Goal: Check status: Check status

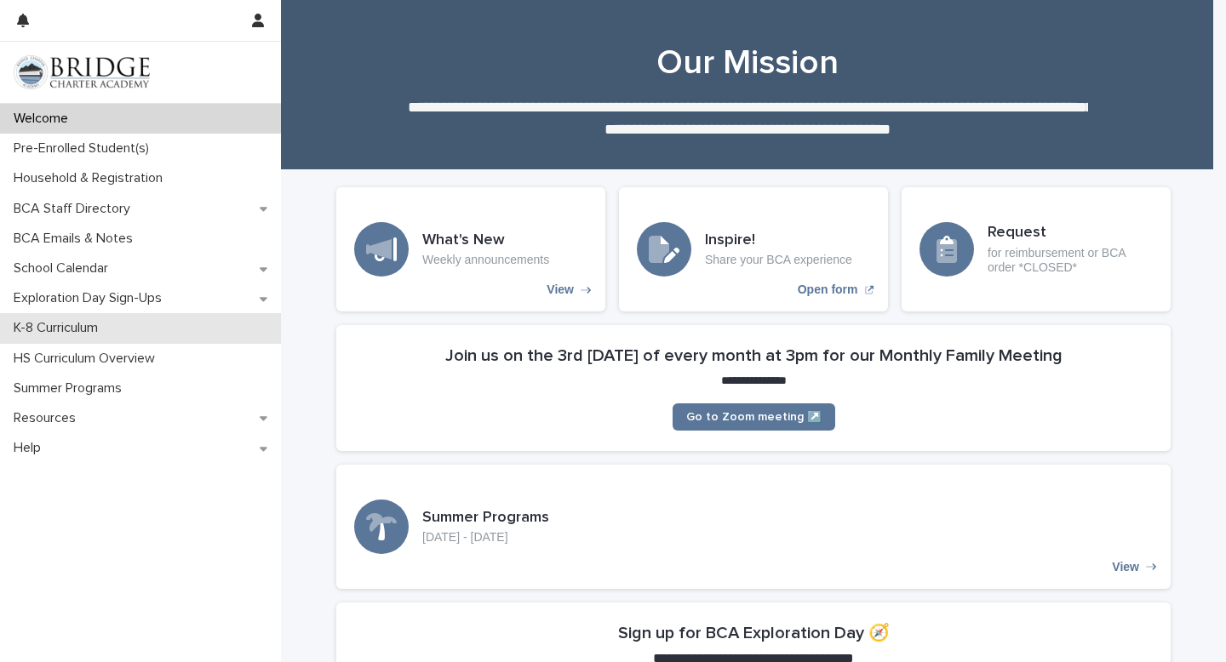
click at [89, 329] on p "K-8 Curriculum" at bounding box center [59, 328] width 105 height 16
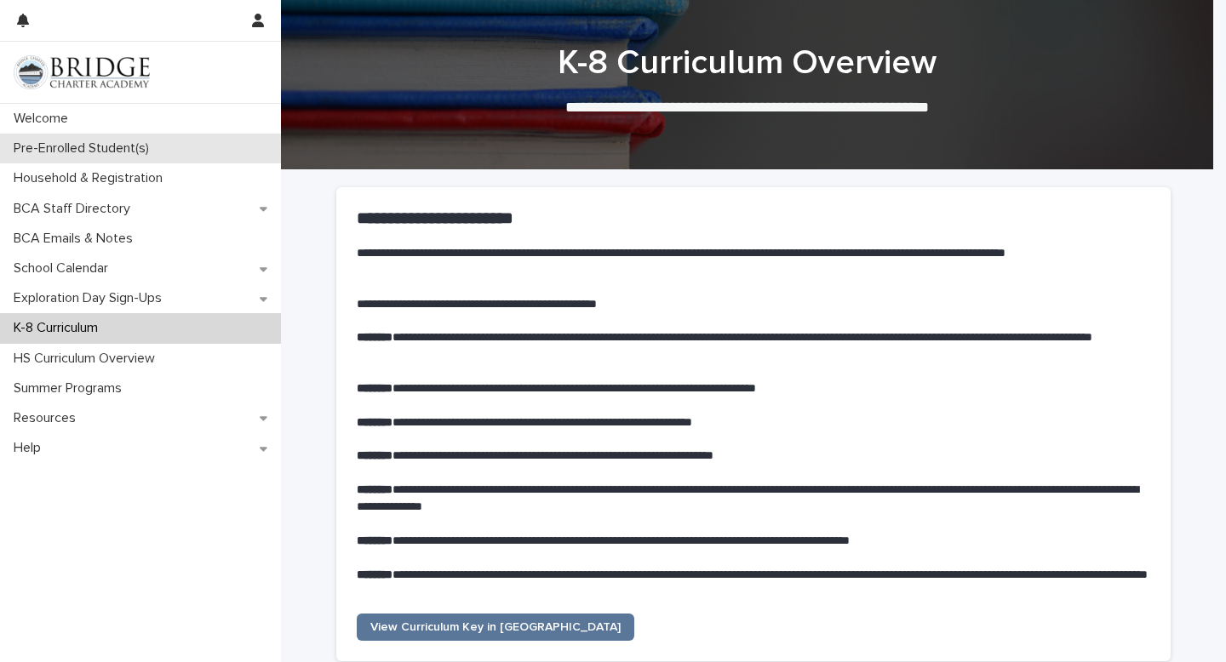
click at [77, 151] on p "Pre-Enrolled Student(s)" at bounding box center [85, 148] width 156 height 16
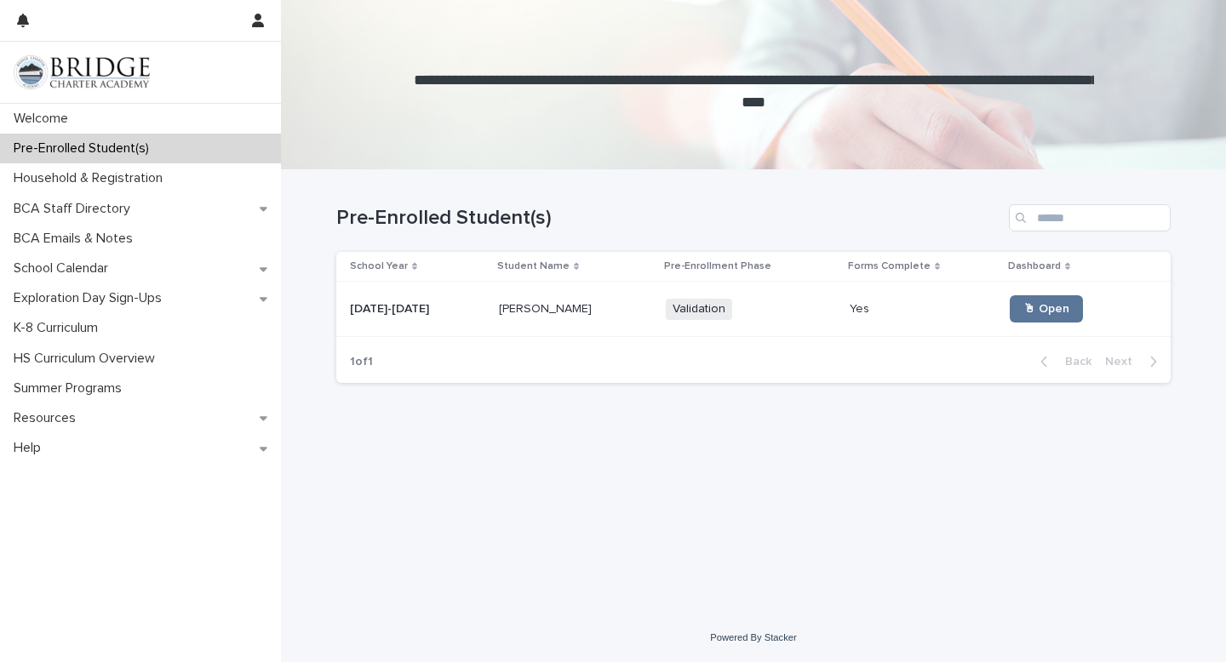
click at [459, 327] on td "[DATE]-[DATE] [DATE]-[DATE]" at bounding box center [414, 309] width 156 height 55
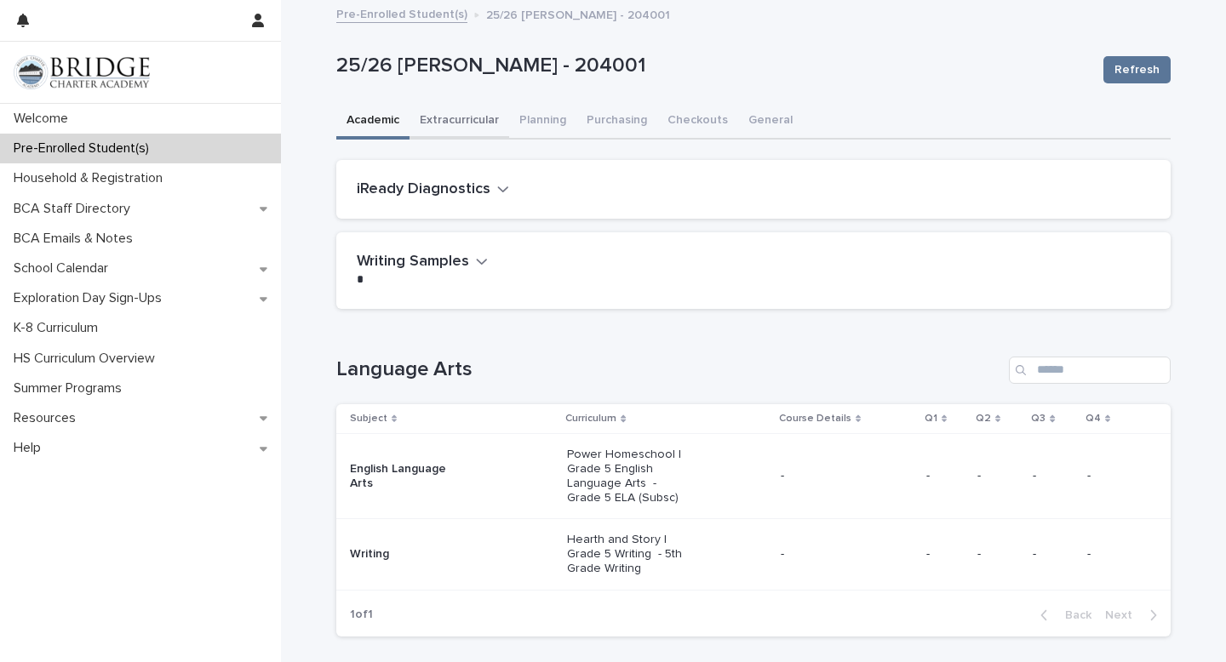
click at [447, 123] on button "Extracurricular" at bounding box center [460, 122] width 100 height 36
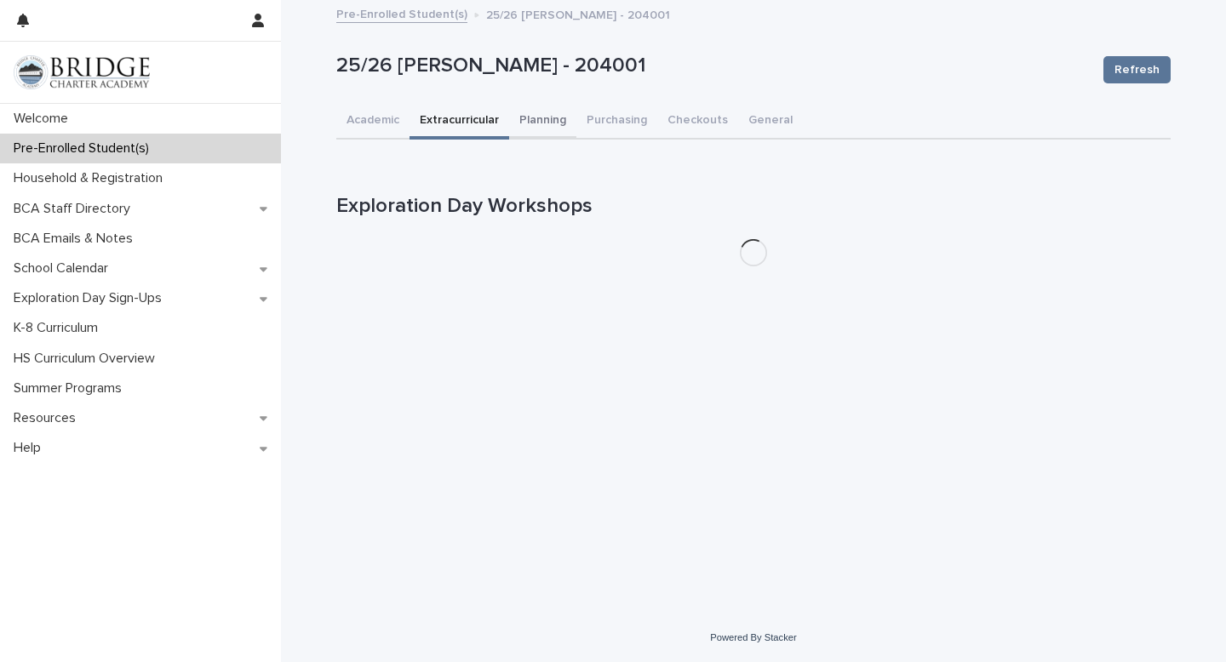
click at [536, 132] on button "Planning" at bounding box center [542, 122] width 67 height 36
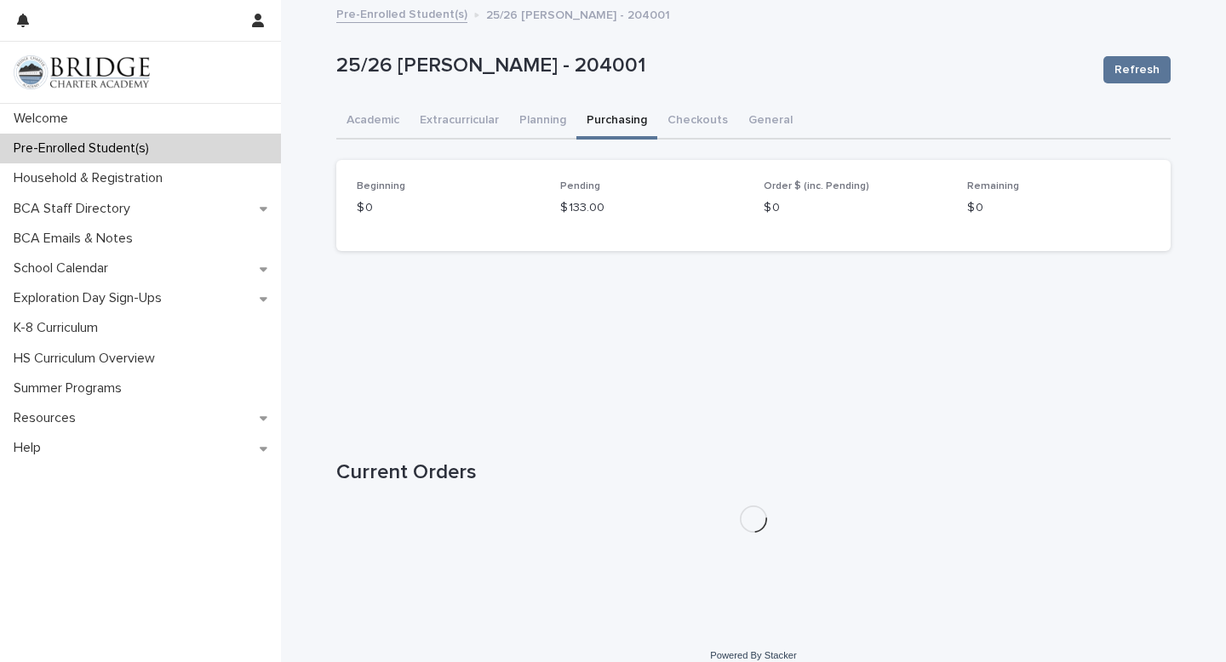
click at [630, 122] on button "Purchasing" at bounding box center [616, 122] width 81 height 36
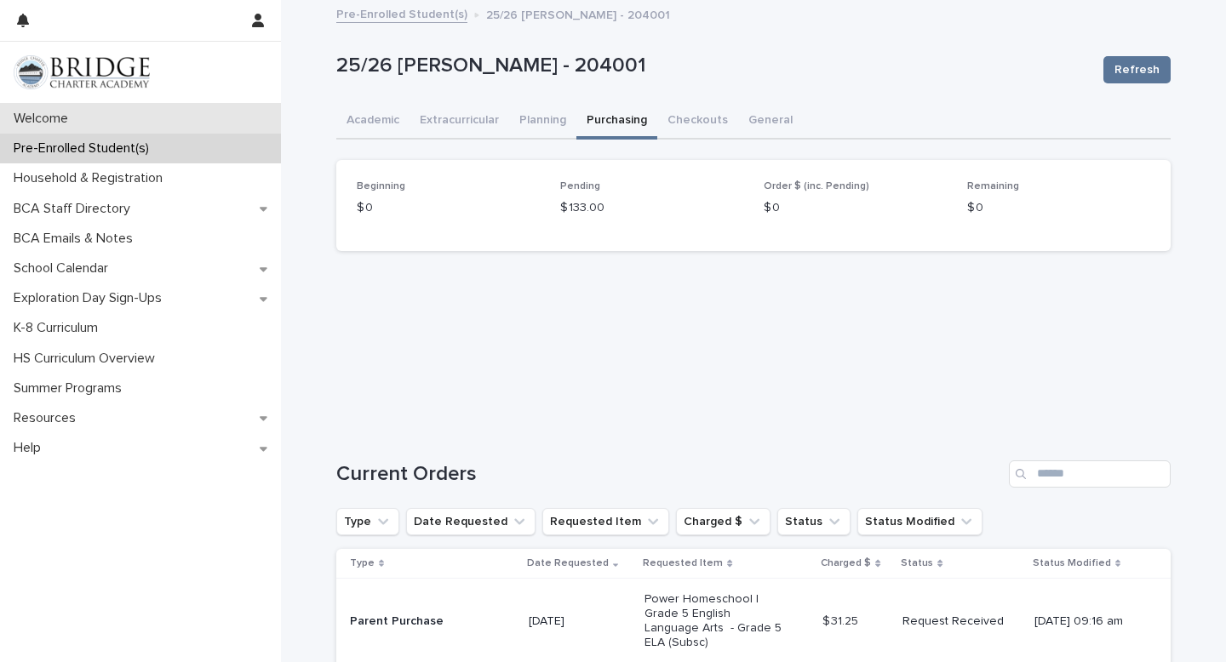
click at [73, 114] on p "Welcome" at bounding box center [44, 119] width 75 height 16
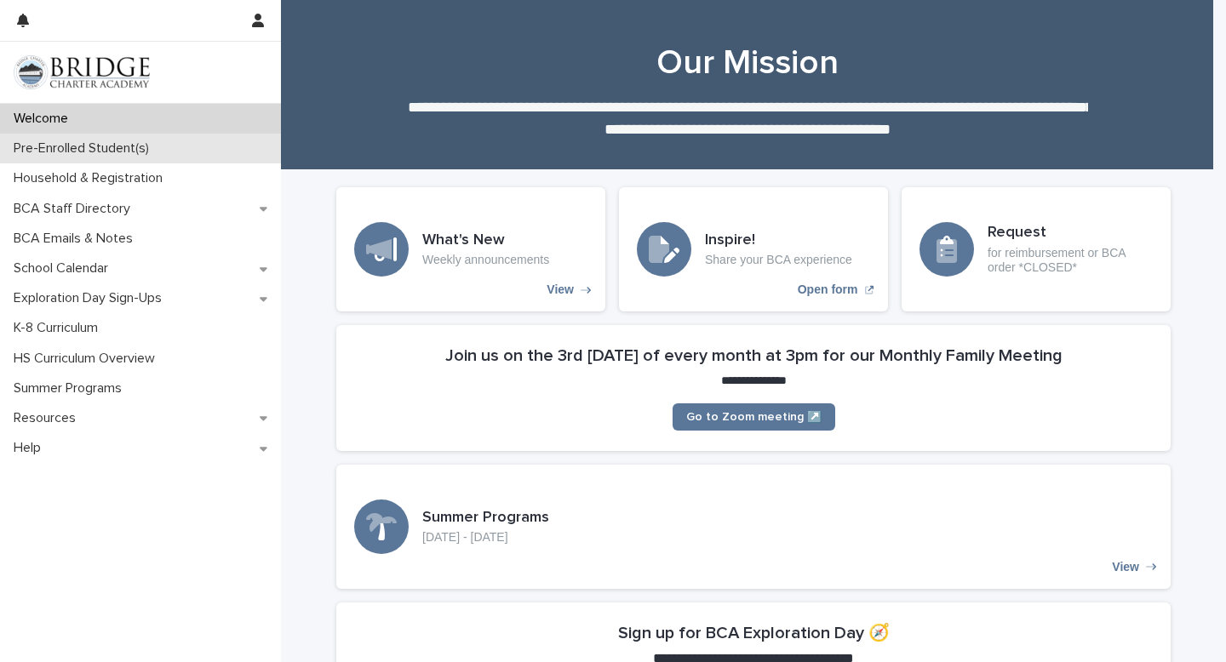
click at [86, 153] on p "Pre-Enrolled Student(s)" at bounding box center [85, 148] width 156 height 16
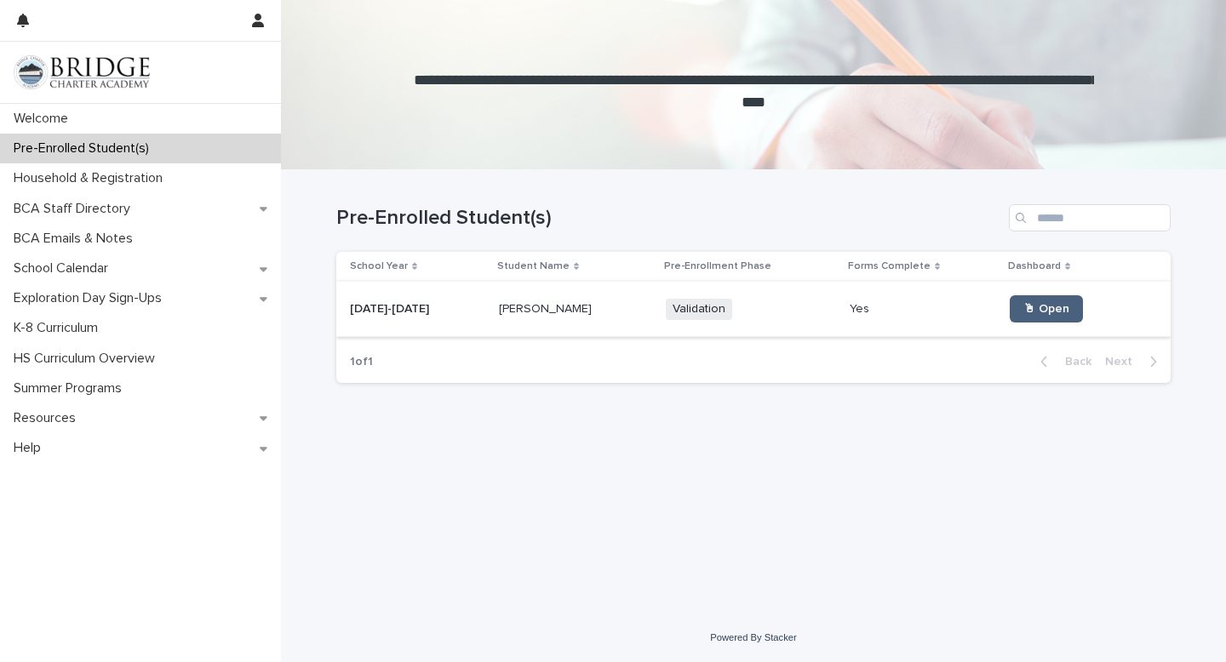
click at [1023, 312] on span "🖱 Open" at bounding box center [1046, 309] width 46 height 12
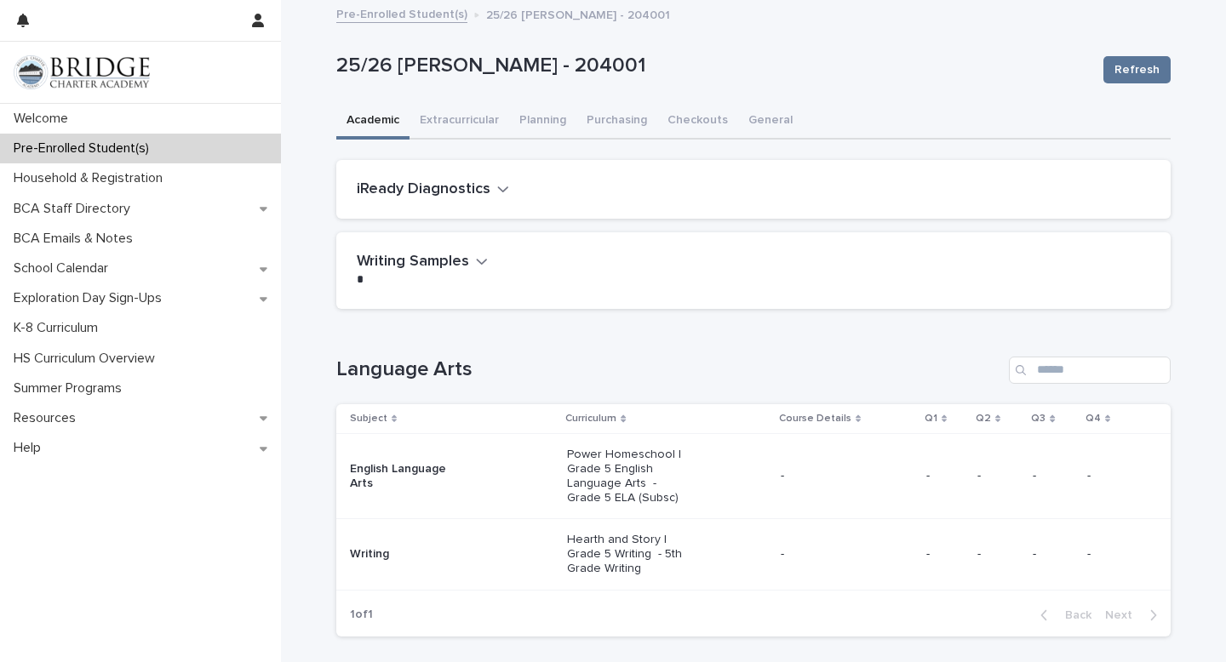
click at [497, 195] on icon "button" at bounding box center [503, 188] width 12 height 15
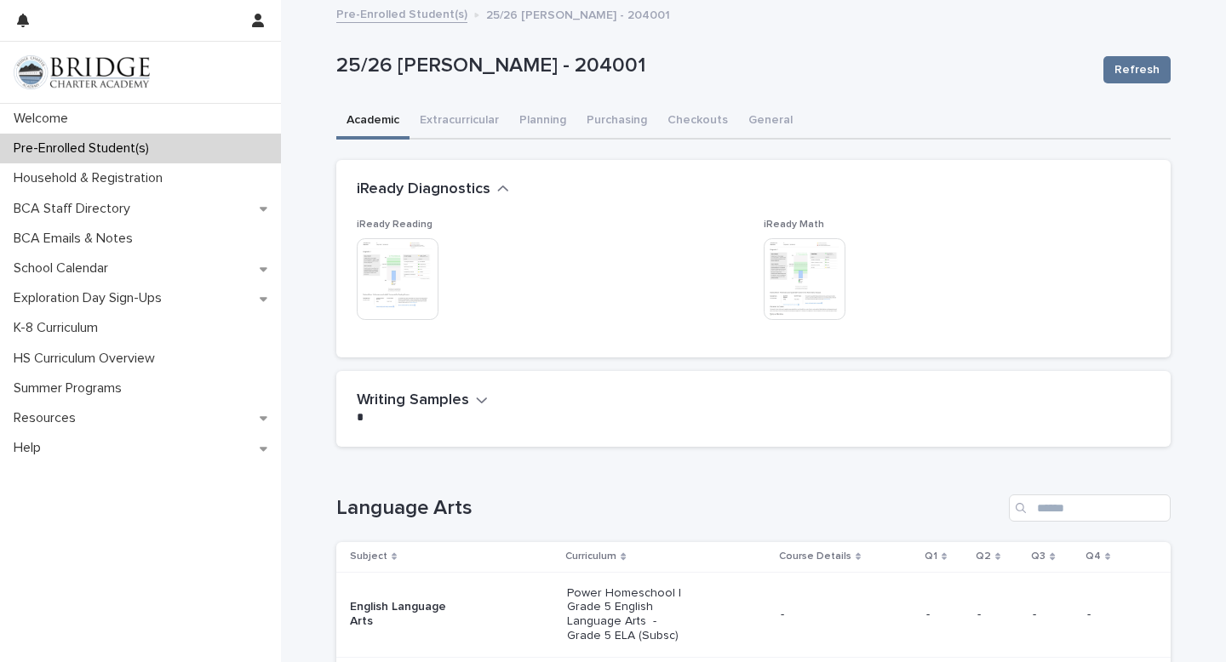
click at [467, 398] on button "Writing Samples" at bounding box center [422, 401] width 131 height 19
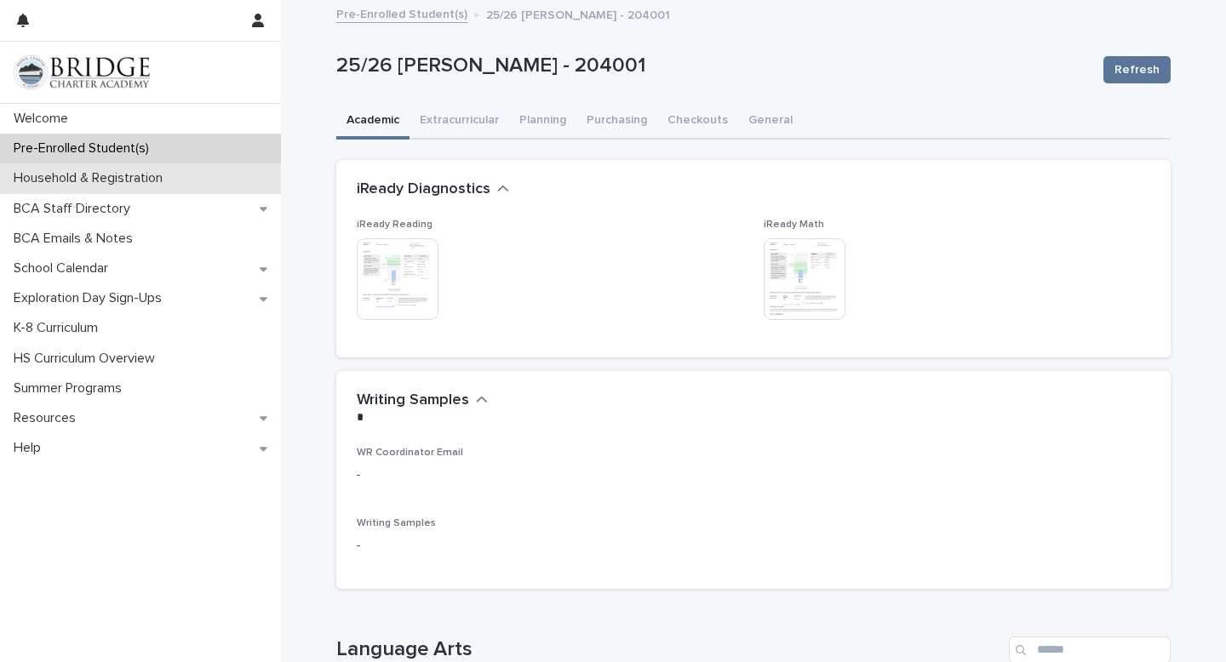
click at [77, 179] on p "Household & Registration" at bounding box center [91, 178] width 169 height 16
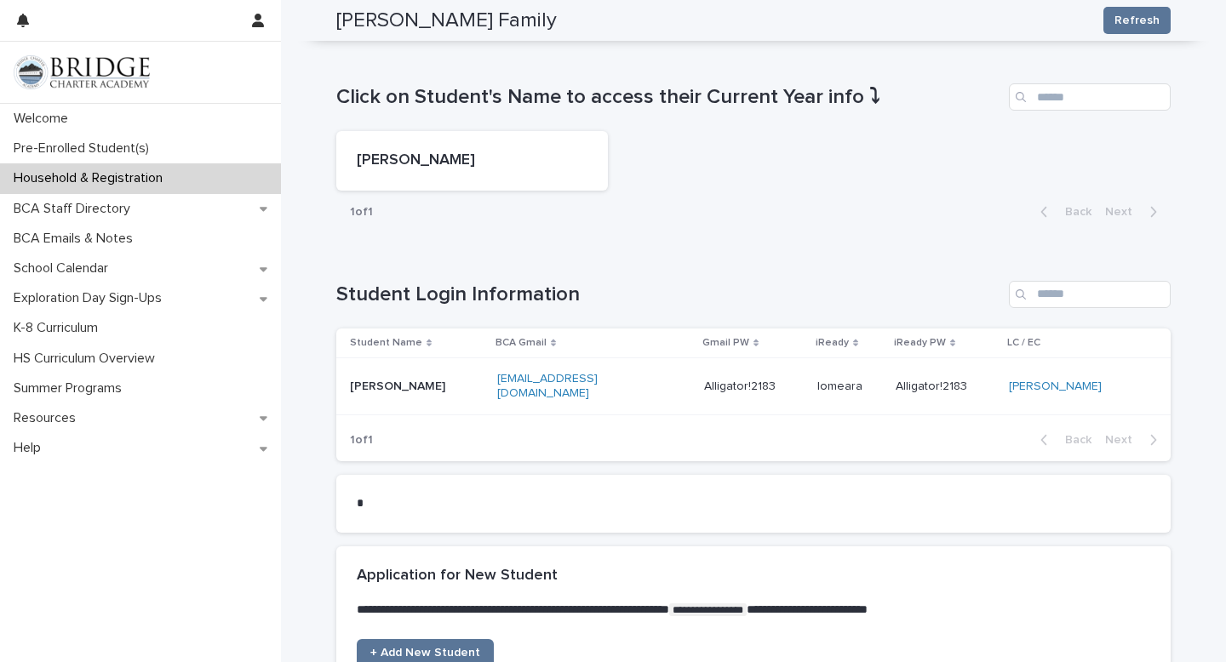
scroll to position [784, 0]
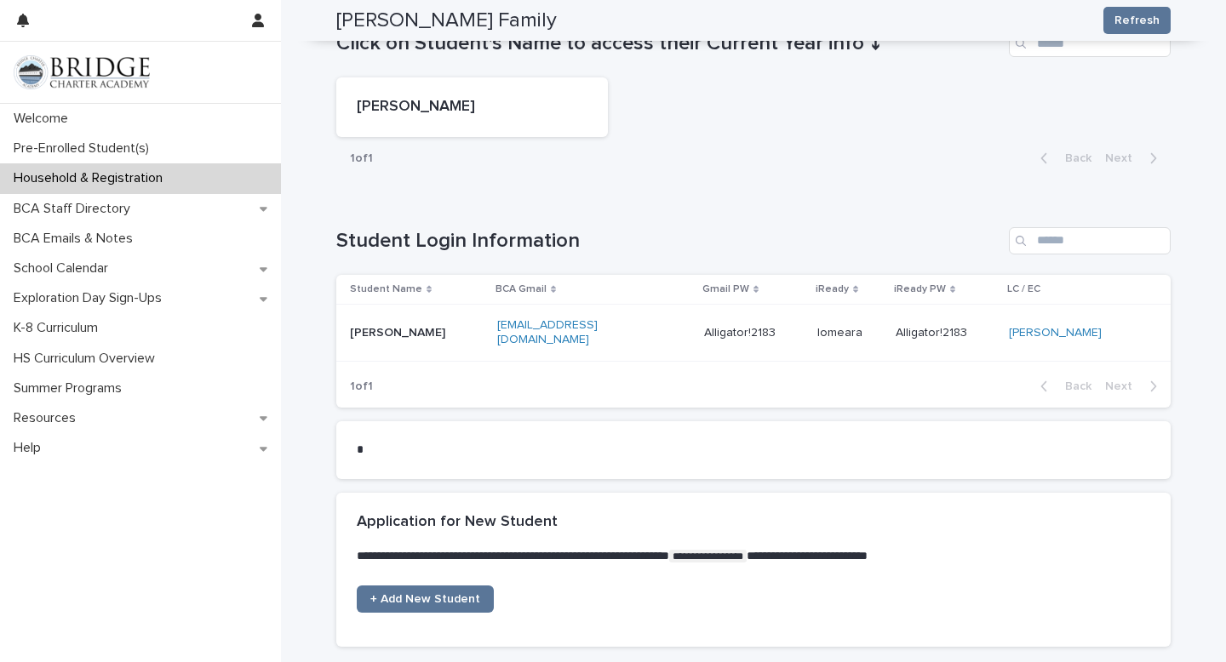
click at [633, 349] on div "[EMAIL_ADDRESS][DOMAIN_NAME]" at bounding box center [593, 333] width 193 height 43
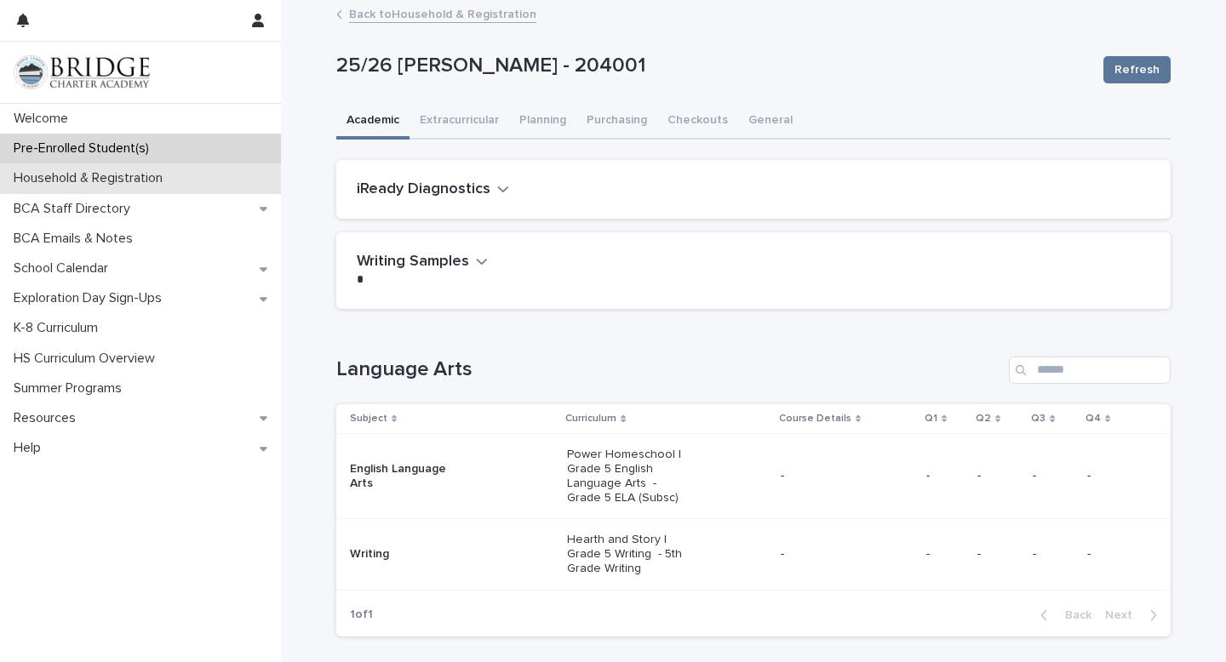
click at [111, 181] on p "Household & Registration" at bounding box center [91, 178] width 169 height 16
